Goal: Task Accomplishment & Management: Manage account settings

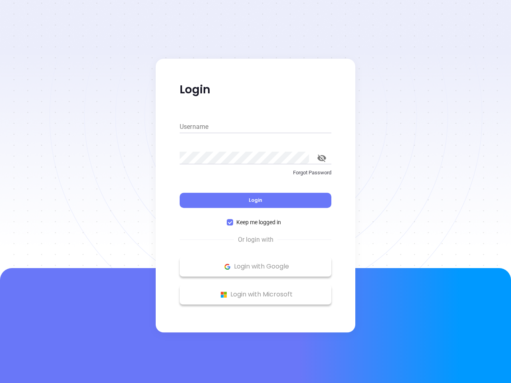
click at [255, 191] on div "Login" at bounding box center [256, 195] width 152 height 25
click at [255, 127] on input "Username" at bounding box center [256, 126] width 152 height 13
click at [322, 158] on icon "toggle password visibility" at bounding box center [321, 158] width 9 height 8
click at [255, 200] on span "Login" at bounding box center [256, 200] width 14 height 7
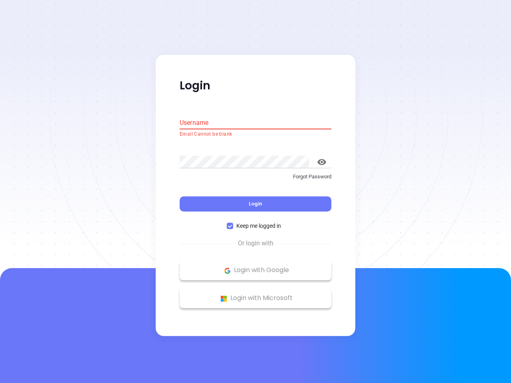
click at [255, 222] on span "Keep me logged in" at bounding box center [258, 226] width 51 height 9
click at [233, 223] on input "Keep me logged in" at bounding box center [230, 226] width 6 height 6
checkbox input "false"
click at [255, 266] on p "Login with Google" at bounding box center [256, 270] width 144 height 12
click at [255, 294] on p "Login with Microsoft" at bounding box center [256, 298] width 144 height 12
